Goal: Task Accomplishment & Management: Use online tool/utility

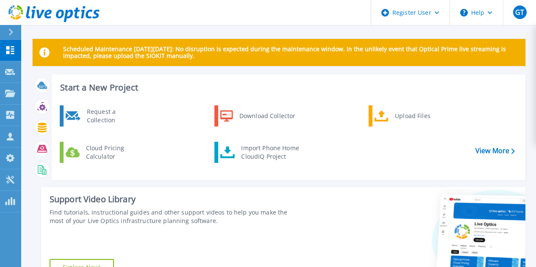
click at [188, 50] on p "Scheduled Maintenance [DATE][DATE]: No disruption is expected during the mainte…" at bounding box center [290, 53] width 455 height 14
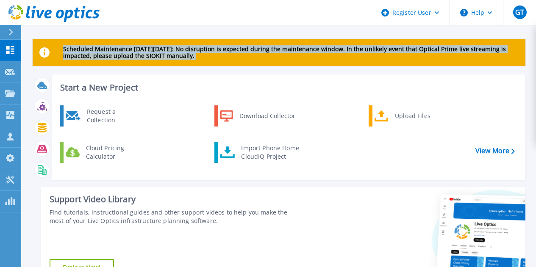
click at [188, 50] on p "Scheduled Maintenance [DATE][DATE]: No disruption is expected during the mainte…" at bounding box center [290, 53] width 455 height 14
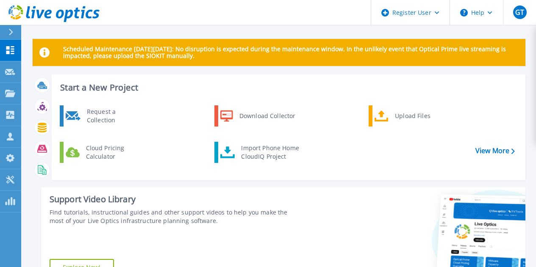
click at [304, 89] on h3 "Start a New Project" at bounding box center [287, 87] width 454 height 9
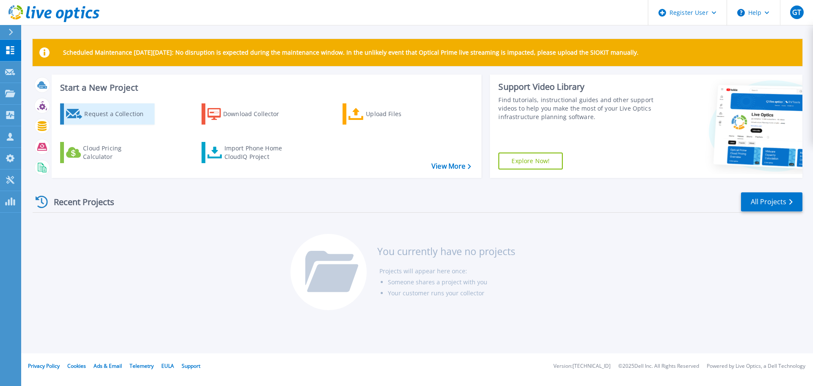
click at [113, 113] on div "Request a Collection" at bounding box center [118, 113] width 68 height 17
click at [46, 92] on div "Projects" at bounding box center [39, 94] width 35 height 22
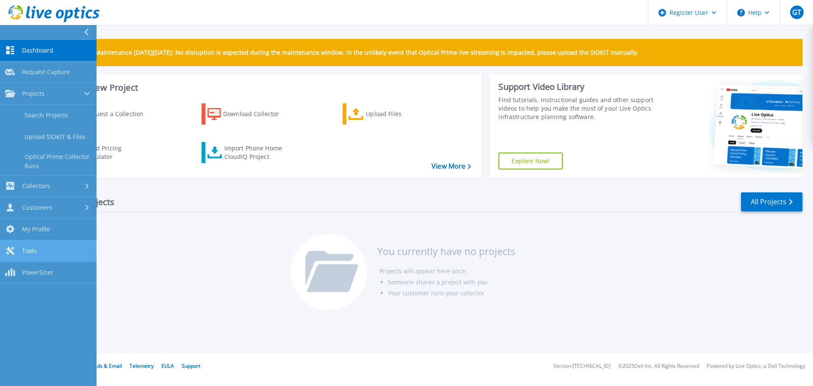
click at [51, 249] on link "Tools Tools" at bounding box center [48, 251] width 97 height 22
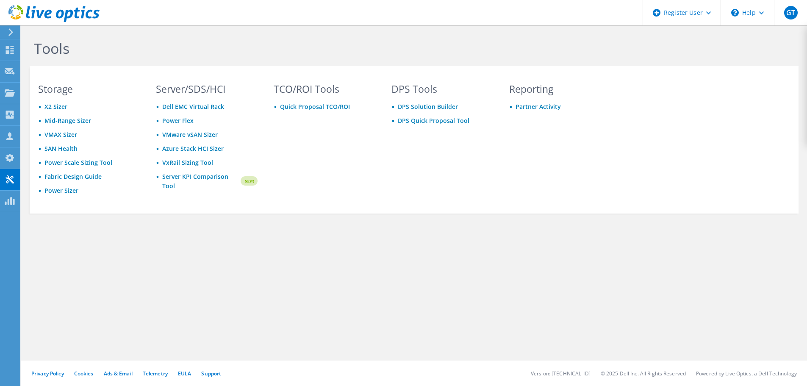
click at [188, 51] on h1 "Tools" at bounding box center [320, 48] width 572 height 18
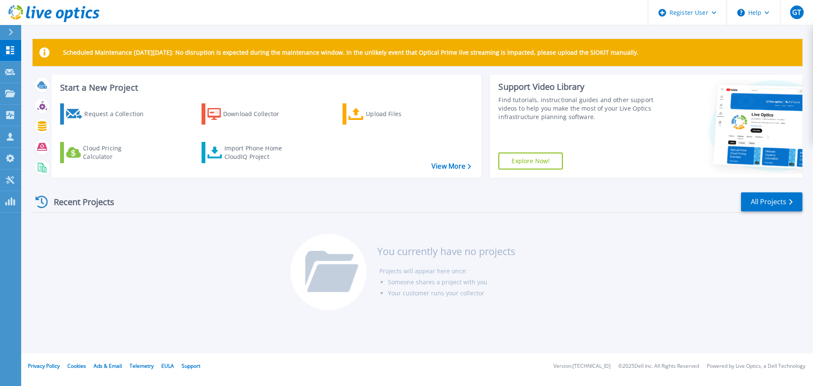
click at [129, 50] on p "Scheduled Maintenance [DATE][DATE]: No disruption is expected during the mainte…" at bounding box center [351, 52] width 576 height 7
click at [129, 50] on p "Scheduled Maintenance on Monday 22nd September: No disruption is expected durin…" at bounding box center [351, 52] width 576 height 7
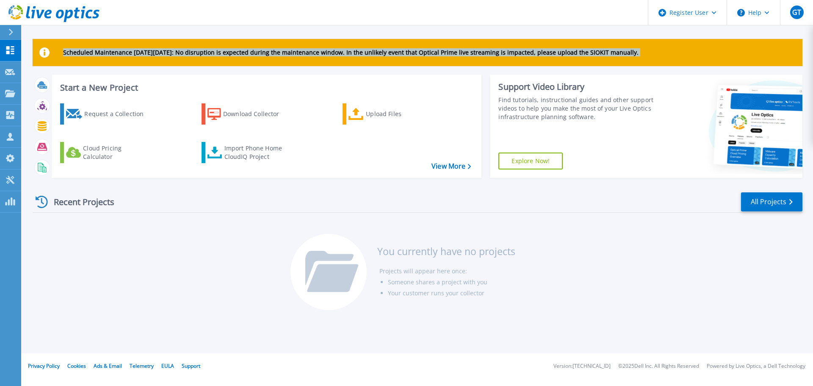
click at [129, 50] on p "Scheduled Maintenance on Monday 22nd September: No disruption is expected durin…" at bounding box center [351, 52] width 576 height 7
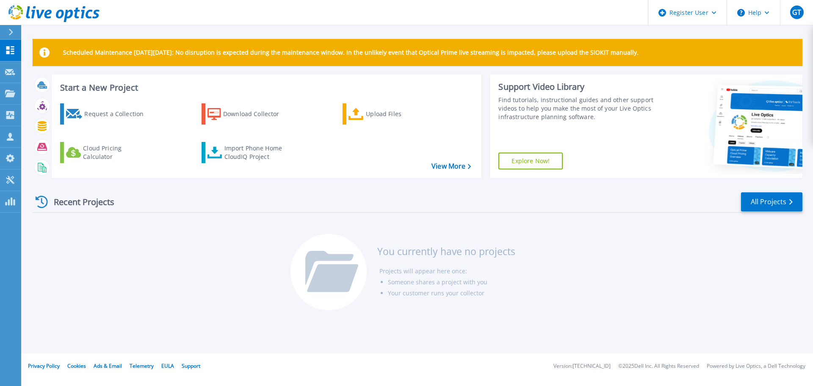
click at [222, 193] on div "Recent Projects All Projects" at bounding box center [418, 201] width 770 height 21
click at [197, 191] on div "Recent Projects All Projects You currently have no projects Projects will appea…" at bounding box center [418, 252] width 770 height 134
click at [92, 203] on div "Recent Projects" at bounding box center [79, 201] width 93 height 21
